Goal: Task Accomplishment & Management: Use online tool/utility

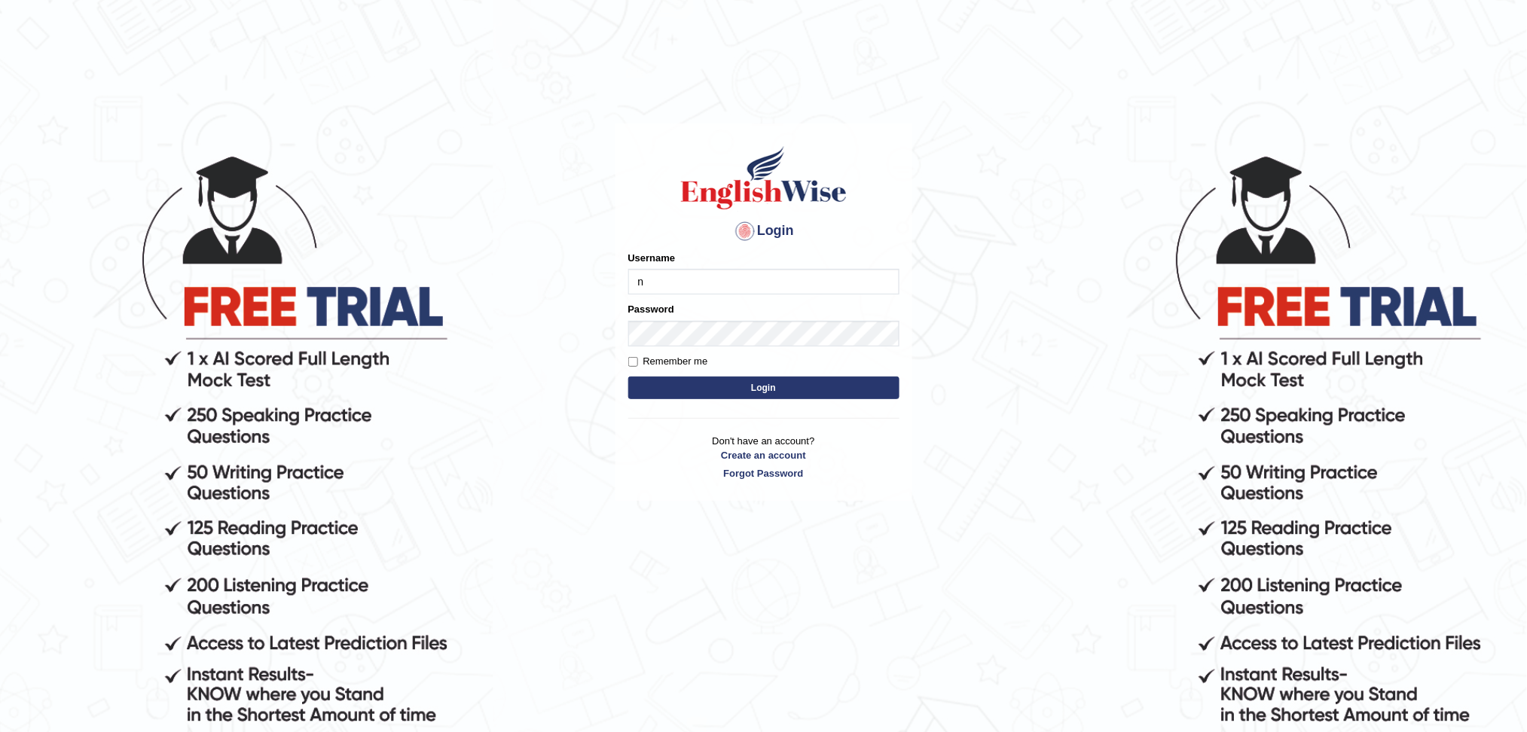
type input "NIELE"
click at [628, 377] on button "Login" at bounding box center [763, 388] width 271 height 23
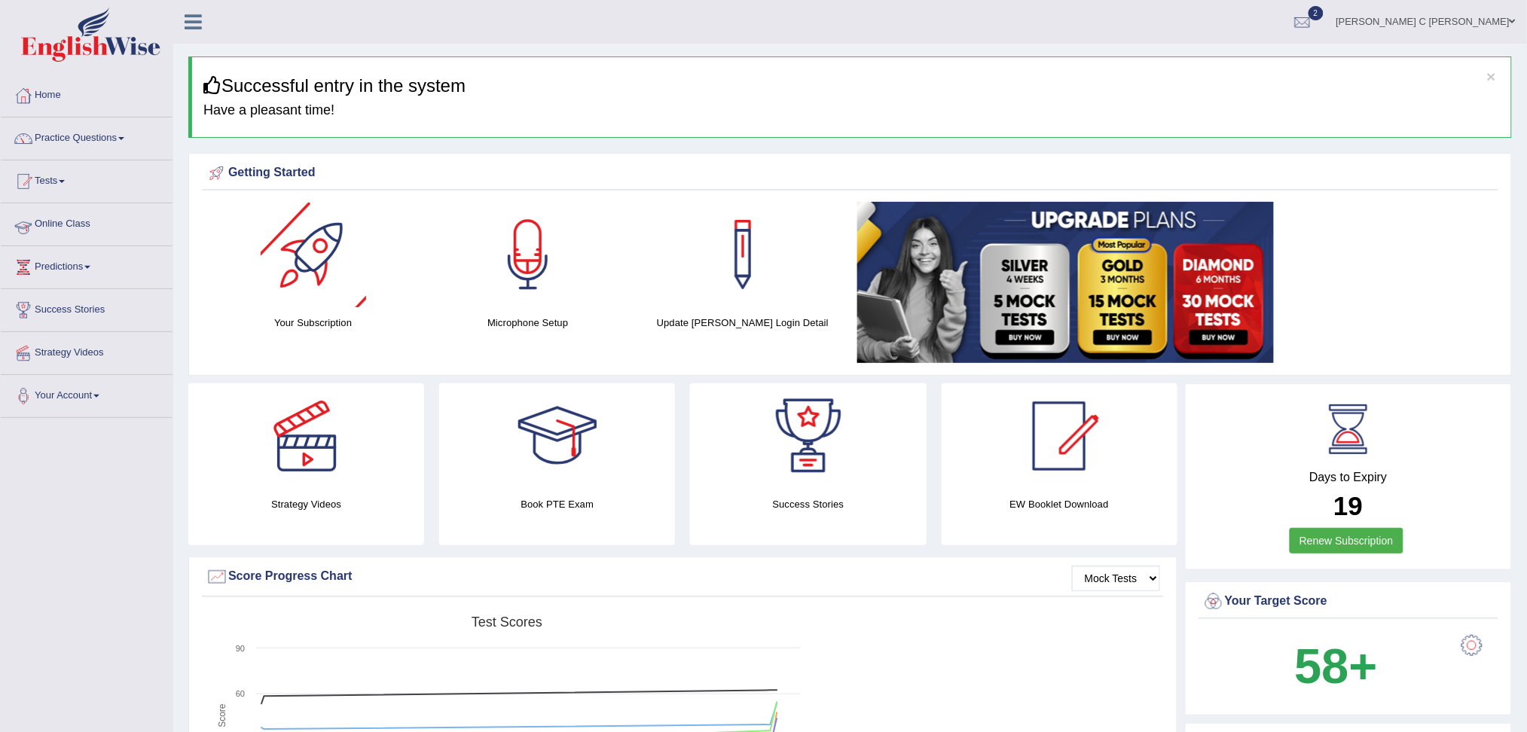
click at [135, 196] on link "Tests" at bounding box center [87, 180] width 172 height 38
click at [79, 275] on link "History" at bounding box center [98, 269] width 141 height 27
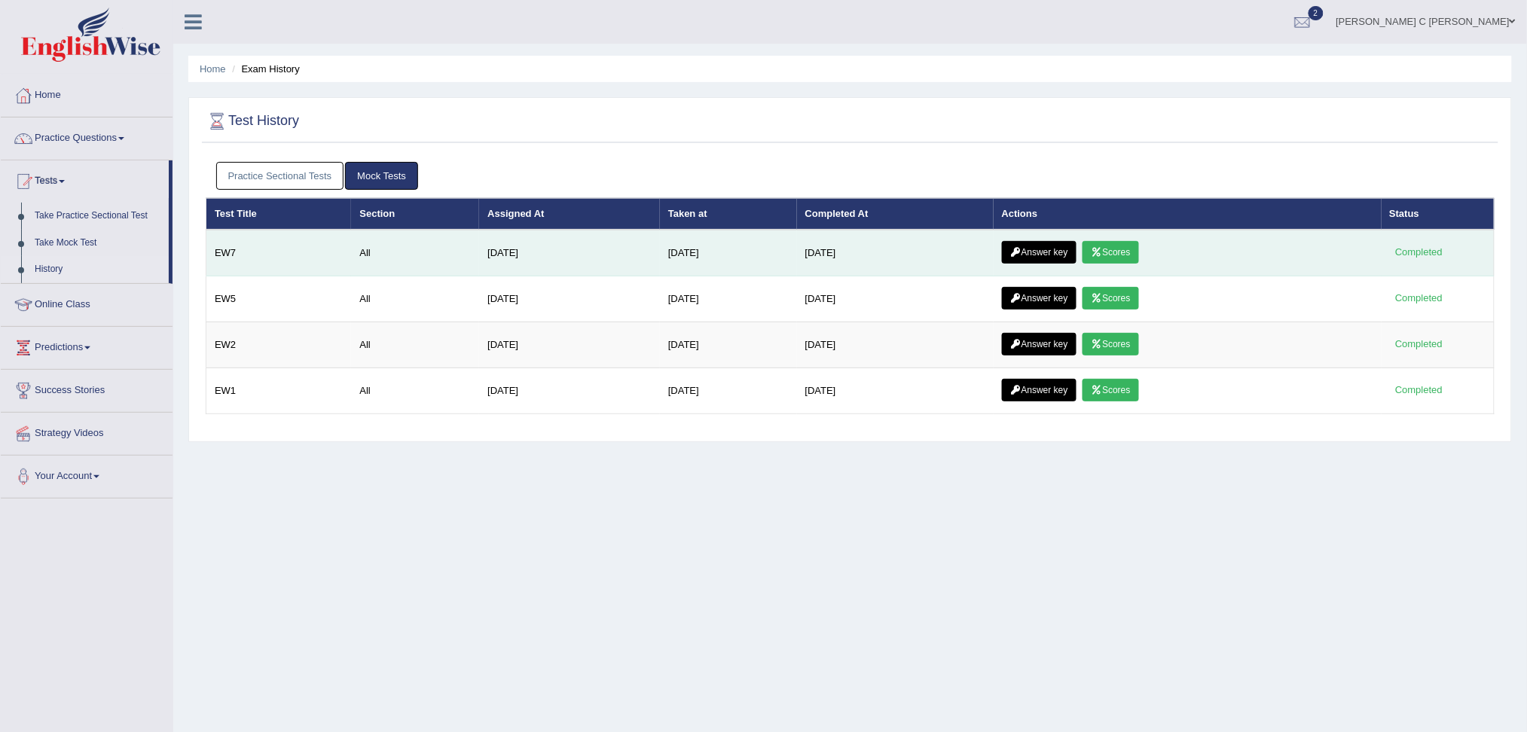
click at [1067, 254] on link "Answer key" at bounding box center [1039, 252] width 75 height 23
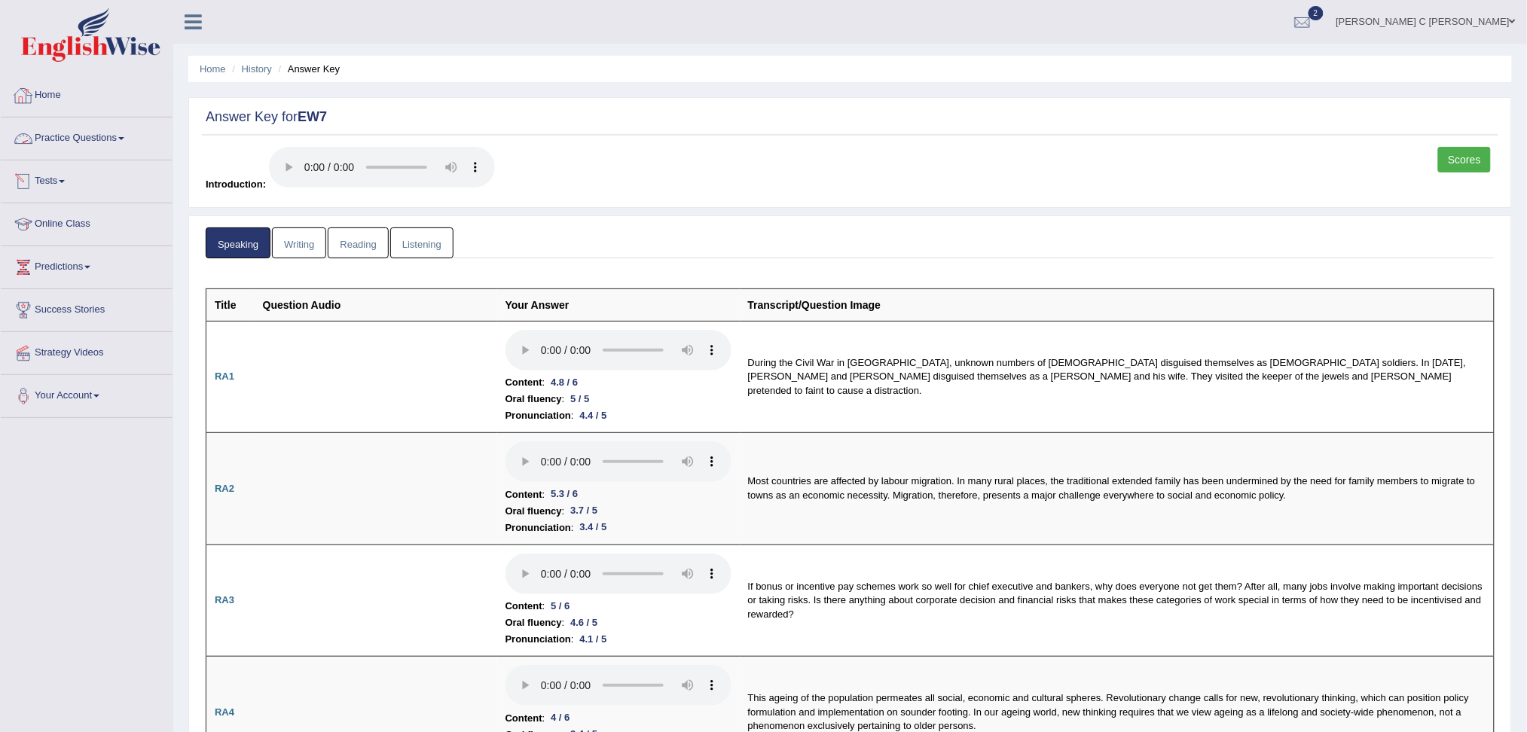
click at [109, 135] on link "Practice Questions" at bounding box center [87, 137] width 172 height 38
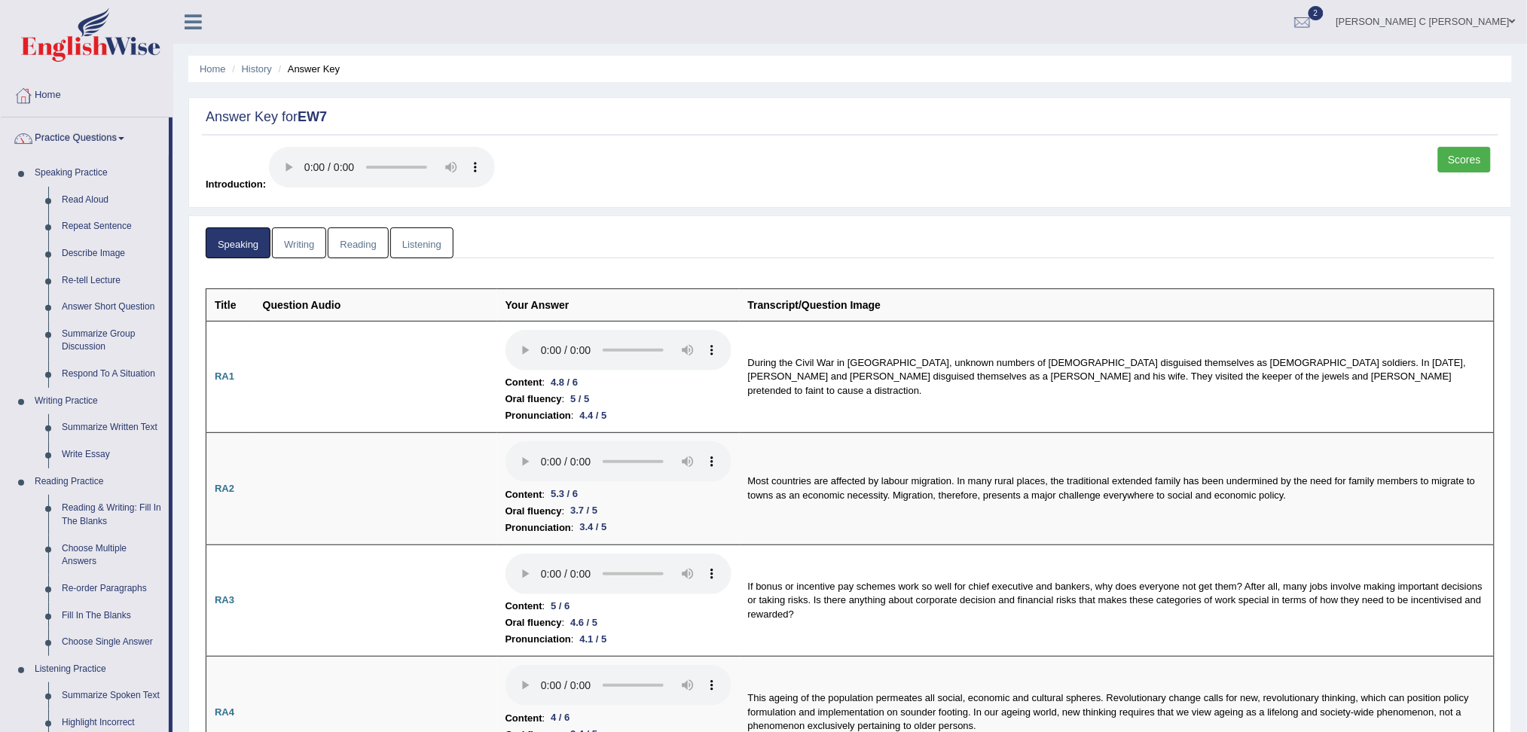
click at [415, 245] on link "Listening" at bounding box center [421, 243] width 63 height 31
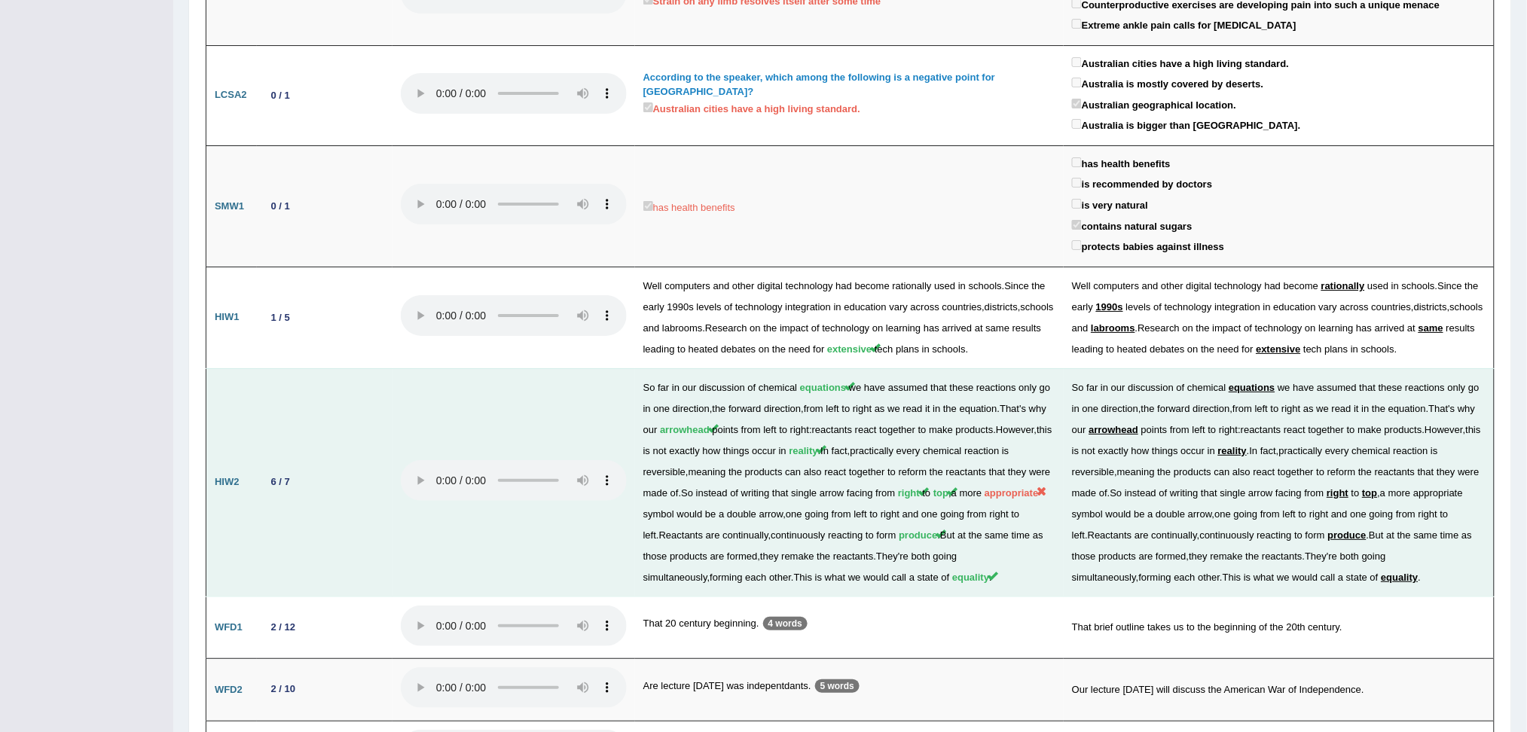
scroll to position [1963, 0]
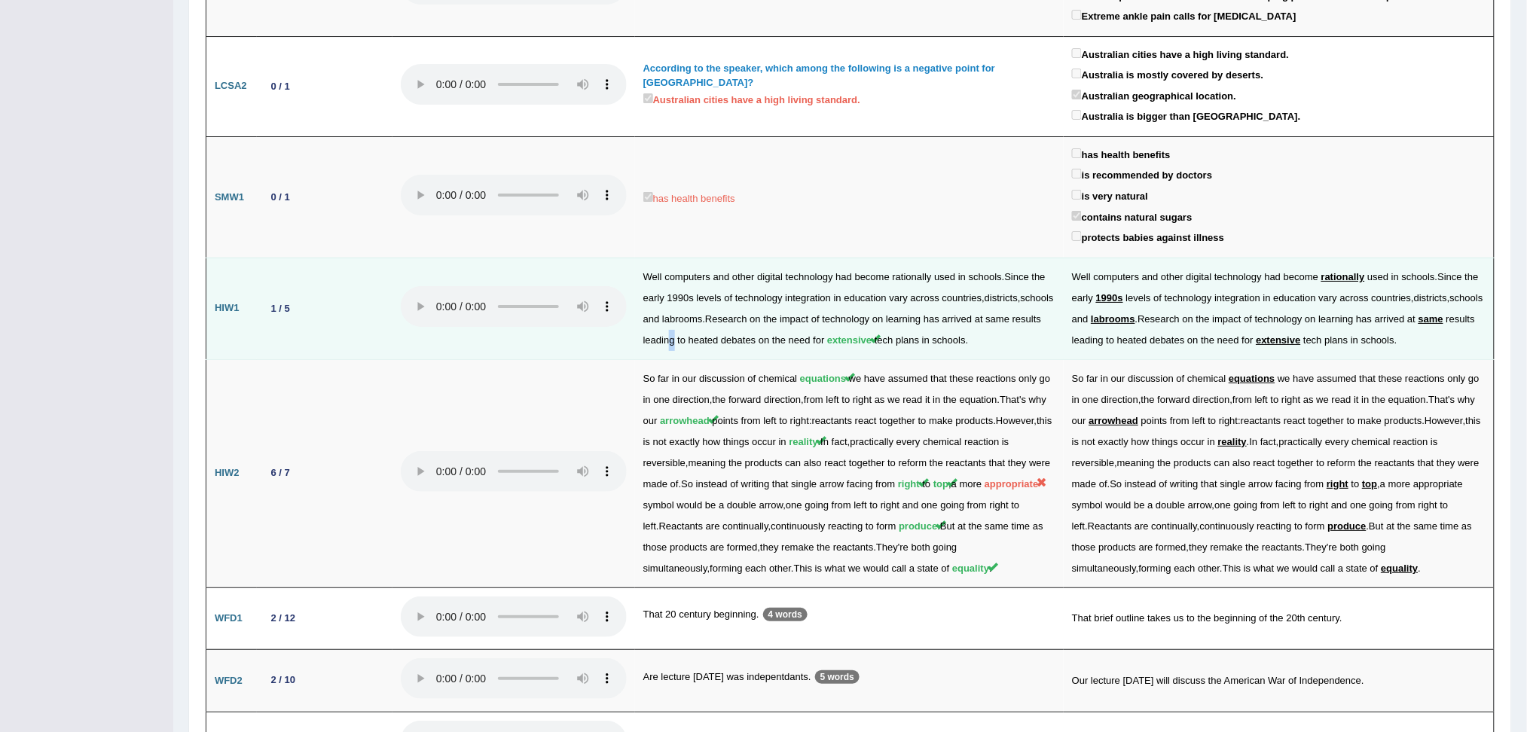
drag, startPoint x: 689, startPoint y: 297, endPoint x: 704, endPoint y: 209, distance: 88.7
click at [704, 258] on td "Well computers and other digital technology had become rationally used in schoo…" at bounding box center [849, 309] width 429 height 102
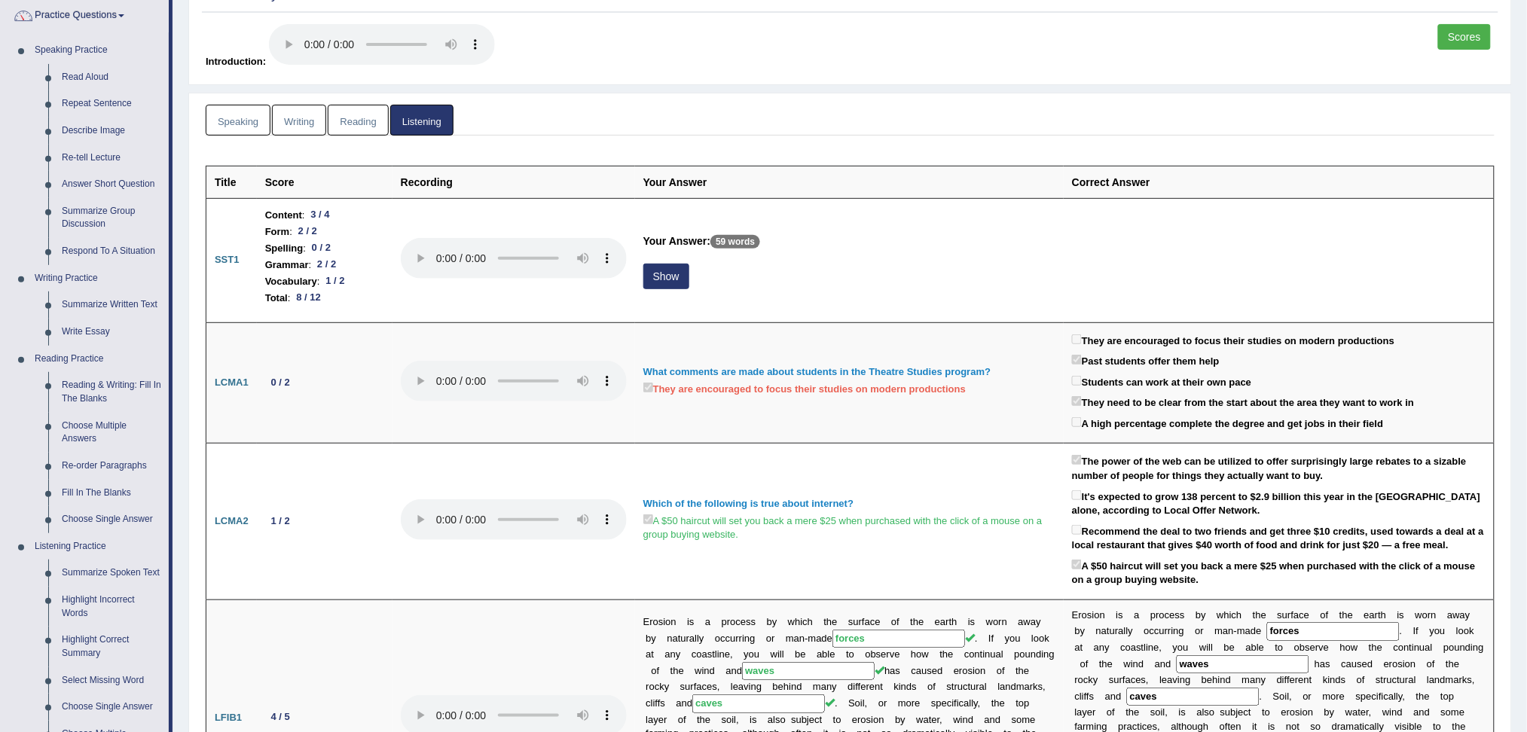
scroll to position [0, 0]
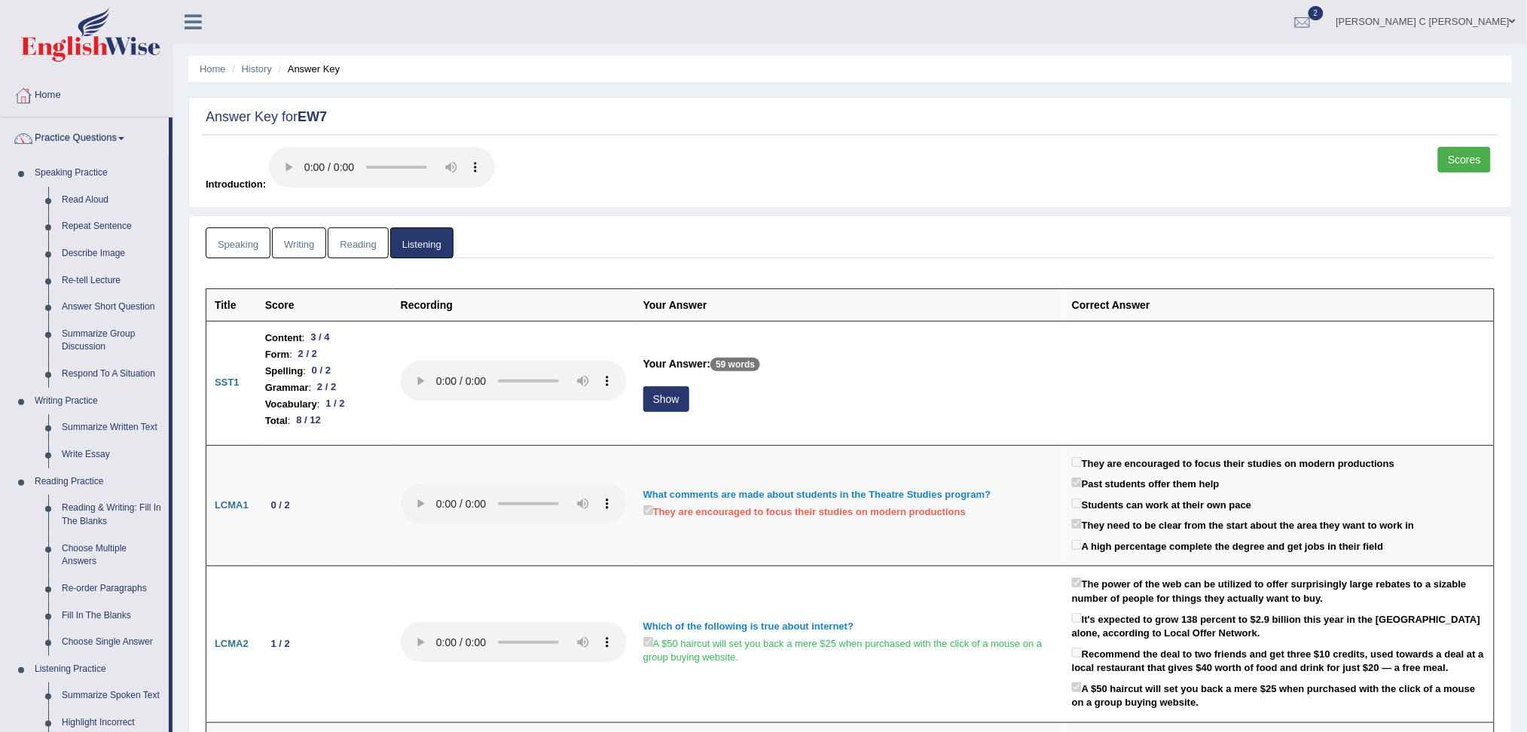
click at [343, 240] on link "Reading" at bounding box center [358, 243] width 60 height 31
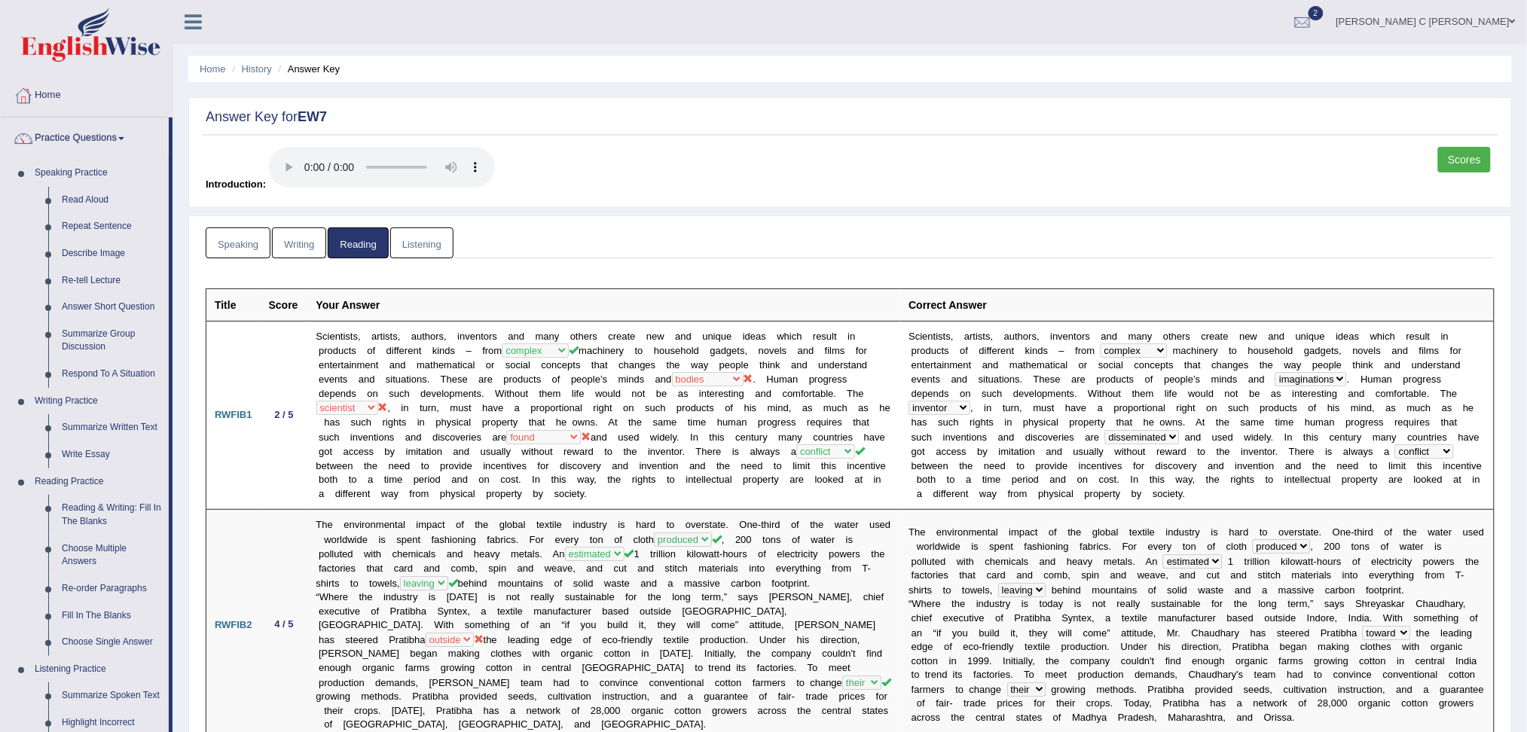
click at [413, 231] on link "Listening" at bounding box center [421, 243] width 63 height 31
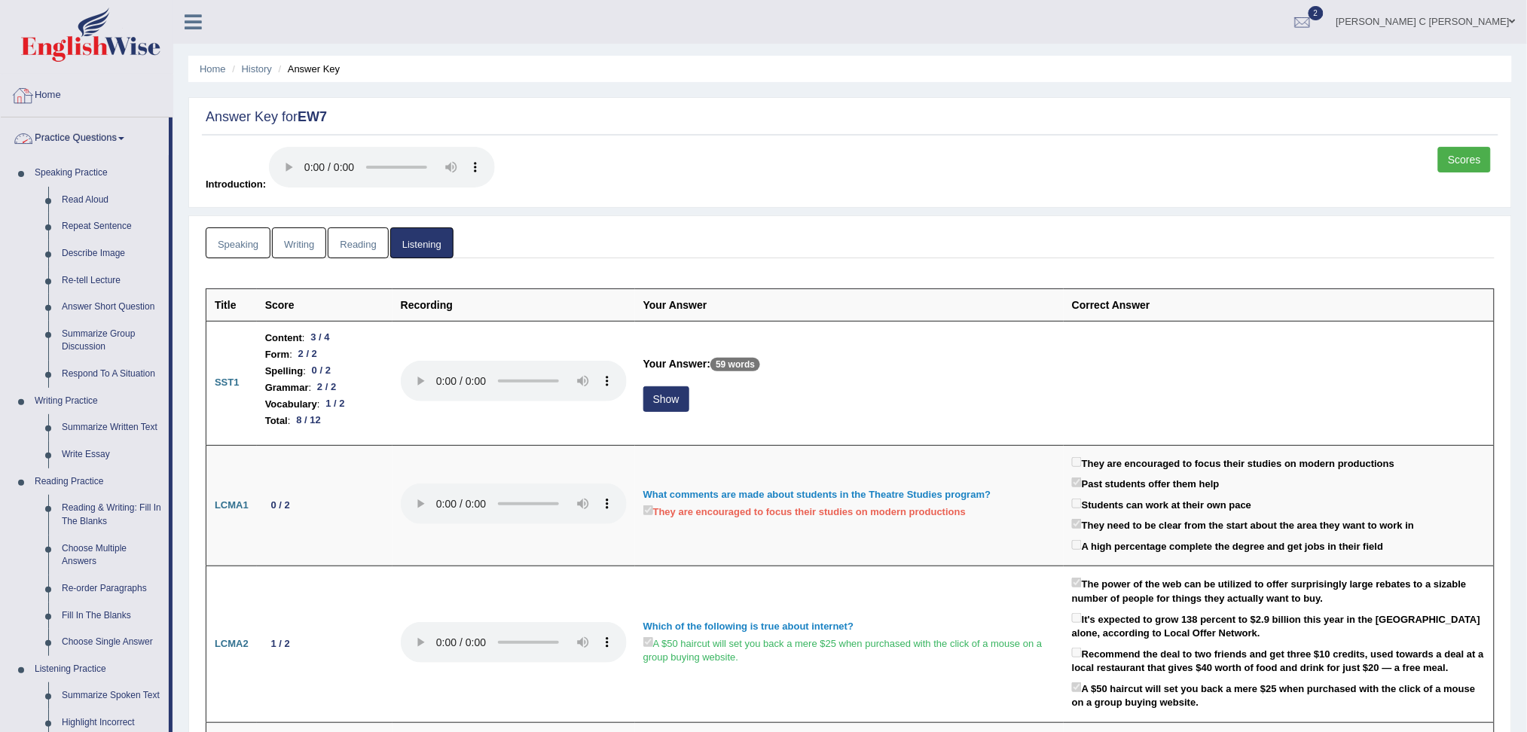
click at [43, 95] on link "Home" at bounding box center [87, 94] width 172 height 38
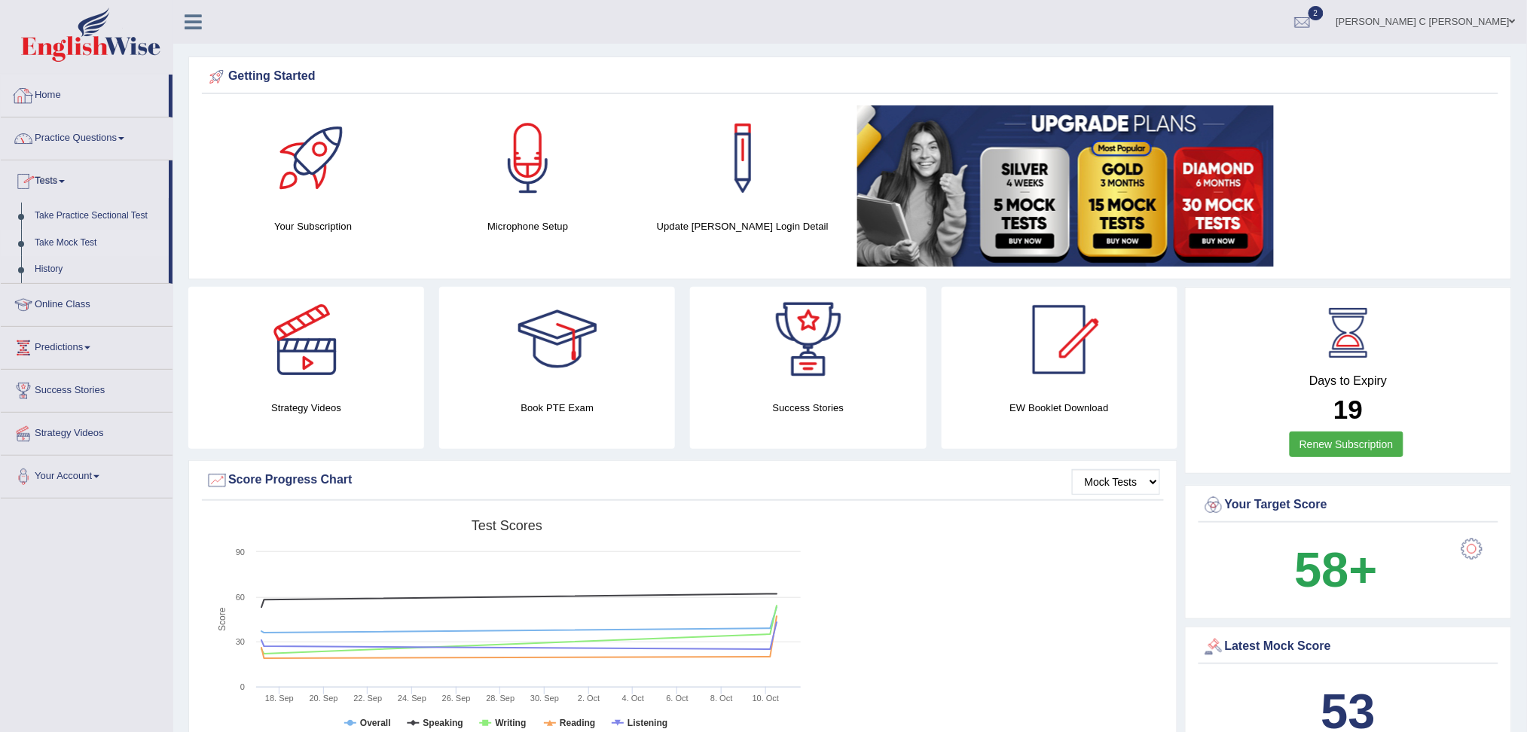
click at [69, 241] on link "Take Mock Test" at bounding box center [98, 243] width 141 height 27
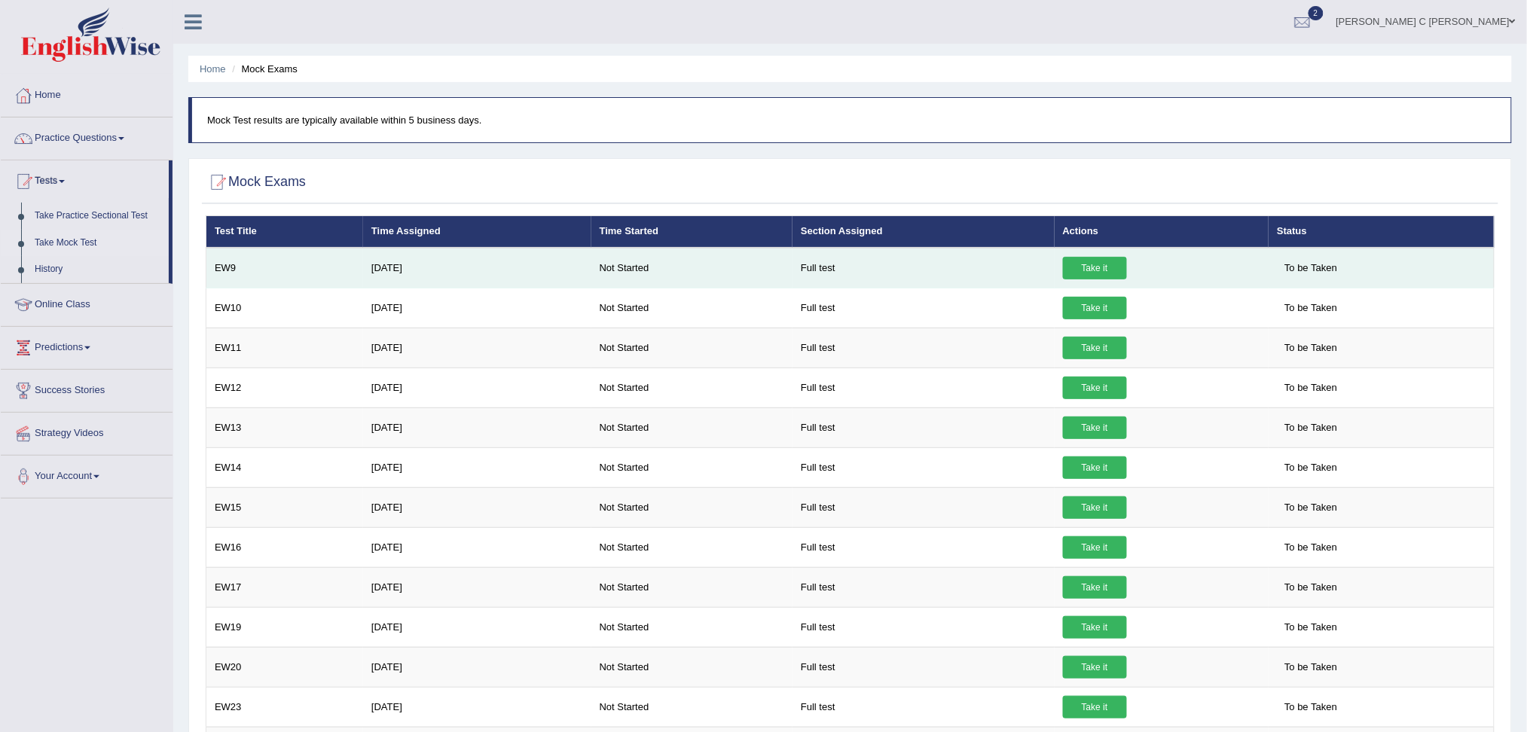
click at [1099, 267] on link "Take it" at bounding box center [1095, 268] width 64 height 23
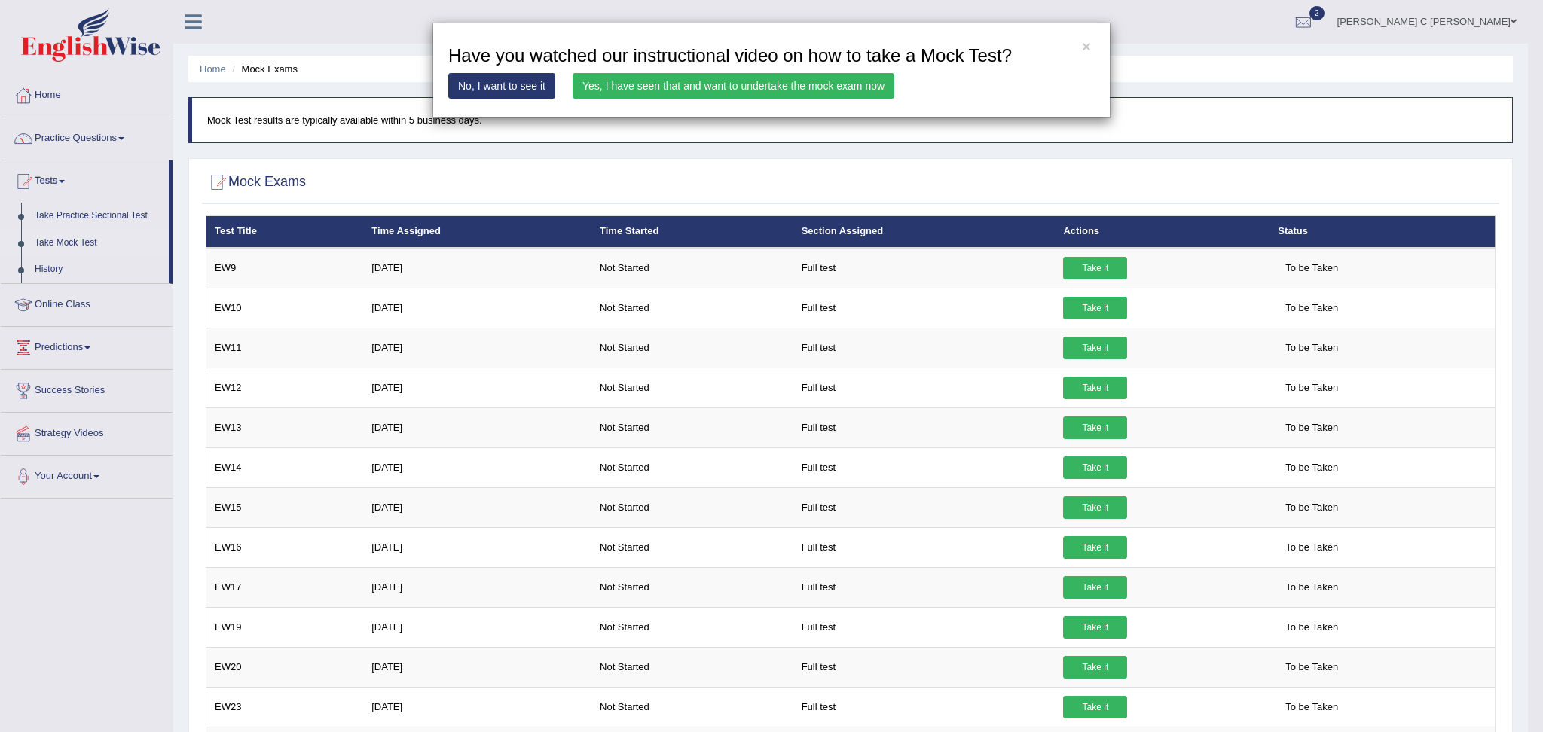
click at [814, 90] on link "Yes, I have seen that and want to undertake the mock exam now" at bounding box center [734, 86] width 322 height 26
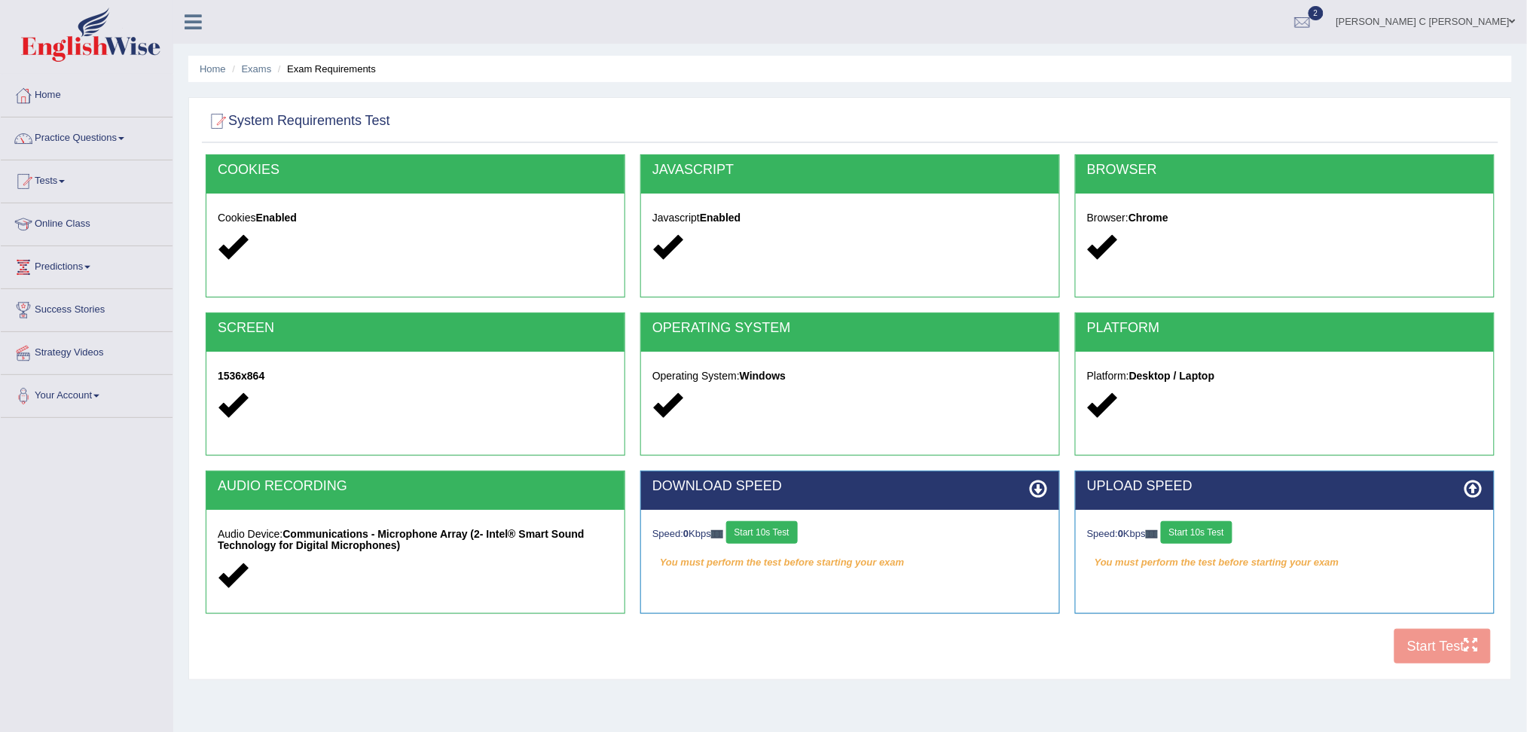
click at [770, 538] on button "Start 10s Test" at bounding box center [762, 532] width 72 height 23
click at [1212, 527] on button "Start 10s Test" at bounding box center [1197, 532] width 72 height 23
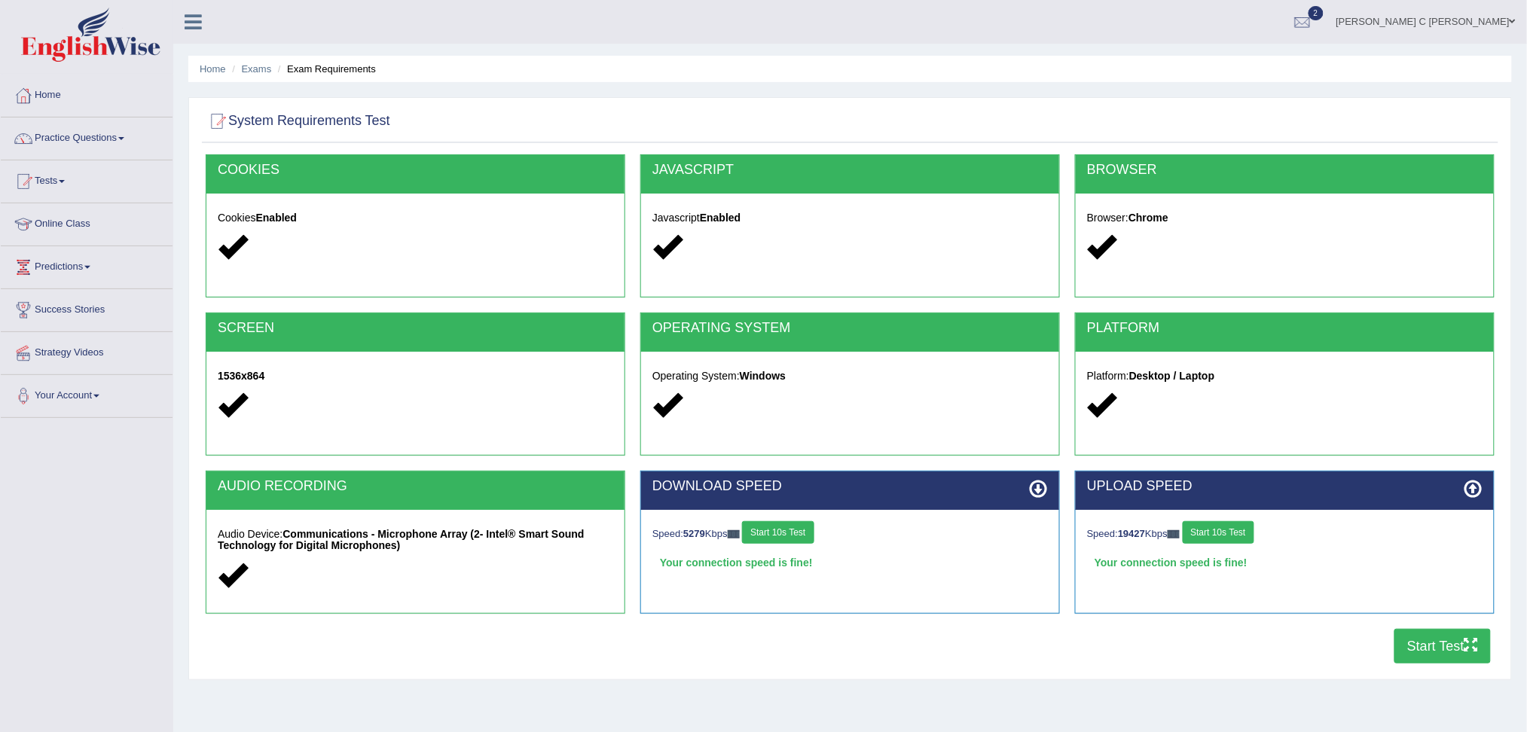
click at [1424, 634] on button "Start Test" at bounding box center [1443, 646] width 96 height 35
